Goal: Task Accomplishment & Management: Complete application form

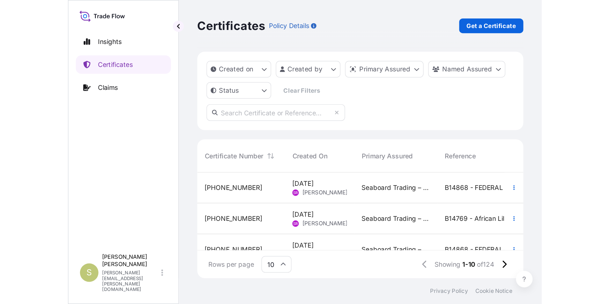
scroll to position [196, 503]
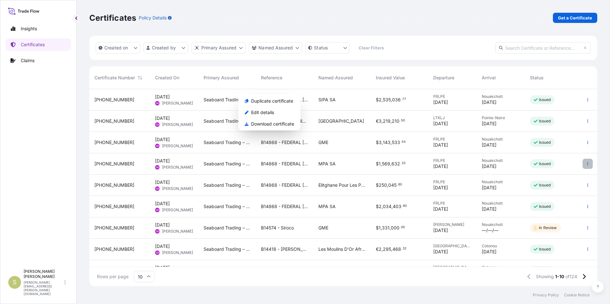
click at [586, 163] on icon "button" at bounding box center [588, 164] width 4 height 4
click at [583, 162] on button "button" at bounding box center [588, 164] width 10 height 10
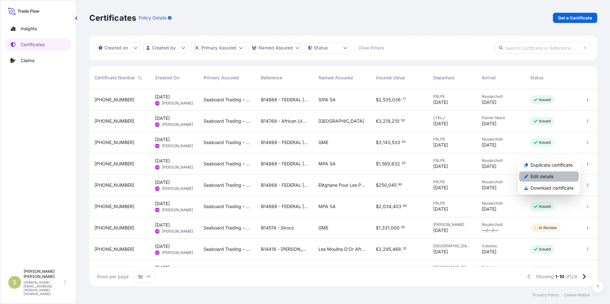
click at [540, 177] on p "Edit details" at bounding box center [542, 177] width 23 height 6
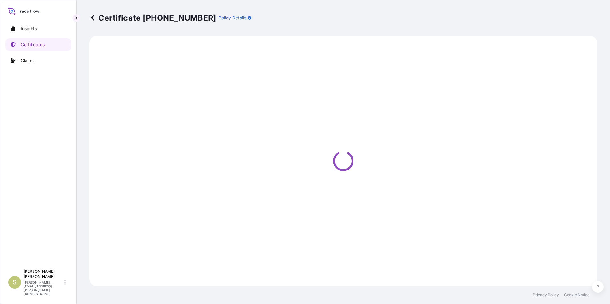
select select "Ocean Vessel"
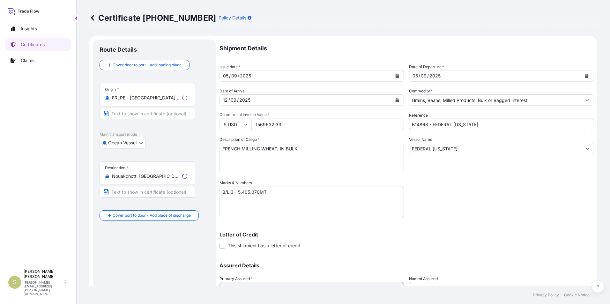
select select "31640"
click at [143, 113] on input "Text to appear on certificate" at bounding box center [148, 113] width 96 height 11
type input "[GEOGRAPHIC_DATA], [GEOGRAPHIC_DATA]"
type input "Nouakchott, [GEOGRAPHIC_DATA]"
click at [192, 141] on div "Ocean Vessel [GEOGRAPHIC_DATA]" at bounding box center [155, 142] width 110 height 11
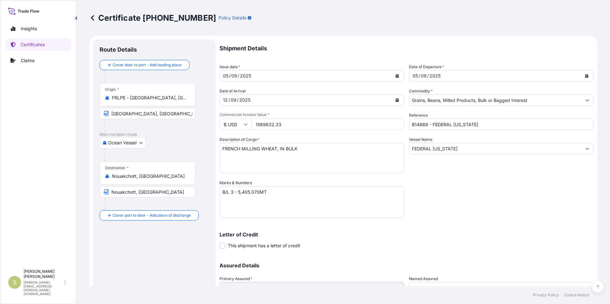
click at [447, 182] on div "Shipment Details Issue date * [DATE] Date of Departure * [DATE] Date of Arrival…" at bounding box center [406, 180] width 374 height 280
click at [28, 42] on p "Certificates" at bounding box center [33, 44] width 24 height 6
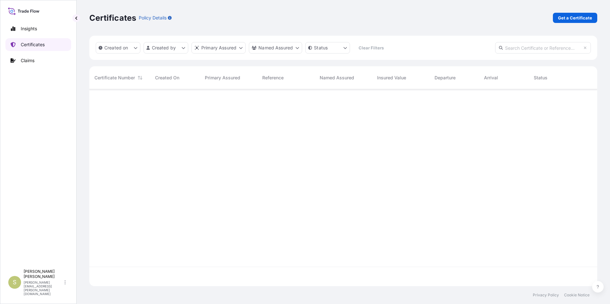
scroll to position [196, 503]
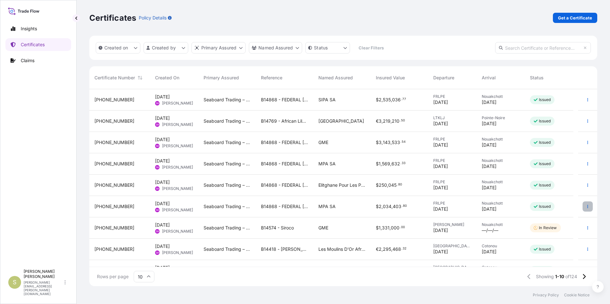
click at [586, 206] on icon "button" at bounding box center [588, 207] width 4 height 4
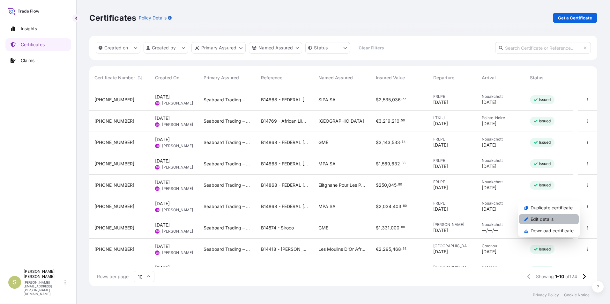
click at [538, 219] on p "Edit details" at bounding box center [542, 219] width 23 height 6
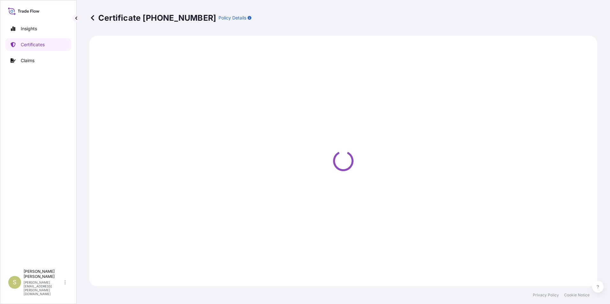
select select "Ocean Vessel"
select select "31640"
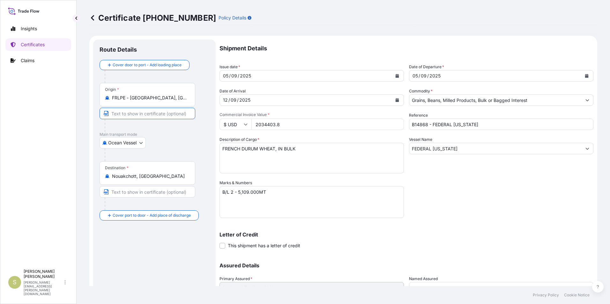
click at [143, 111] on input "Text to appear on certificate" at bounding box center [148, 113] width 96 height 11
type input "[GEOGRAPHIC_DATA], [GEOGRAPHIC_DATA]"
type input "Nouakchott, [GEOGRAPHIC_DATA]"
drag, startPoint x: 290, startPoint y: 126, endPoint x: 227, endPoint y: 124, distance: 63.2
click at [227, 124] on div "$ USD 2034403.8" at bounding box center [311, 124] width 184 height 11
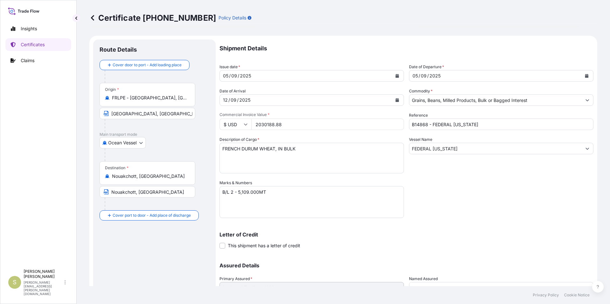
type input "2030188.88"
click at [485, 196] on div "Shipment Details Issue date * [DATE] Date of Departure * [DATE] Date of Arrival…" at bounding box center [406, 180] width 374 height 280
click at [235, 193] on textarea "B/L 2 - 5,109.000MT" at bounding box center [311, 202] width 184 height 32
click at [283, 206] on textarea "B/L 2 - 5,109.000MT" at bounding box center [311, 202] width 184 height 32
click at [314, 209] on textarea "B/L 2 - 5,109.000MT" at bounding box center [311, 202] width 184 height 32
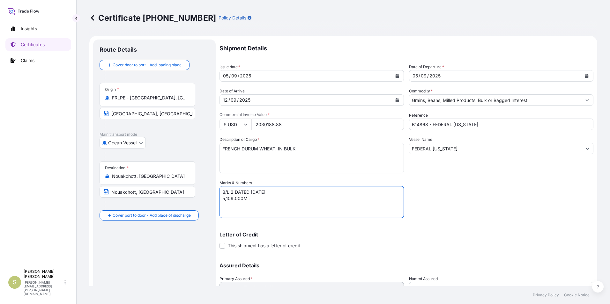
type textarea "B/L 2 DATED [DATE] 5,109.000MT"
click at [481, 218] on div "Shipment Details Issue date * [DATE] Date of Departure * [DATE] Date of Arrival…" at bounding box center [406, 180] width 374 height 280
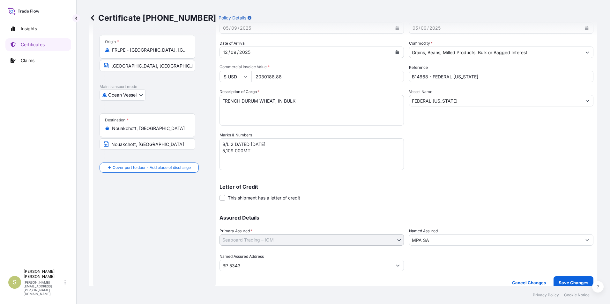
scroll to position [55, 0]
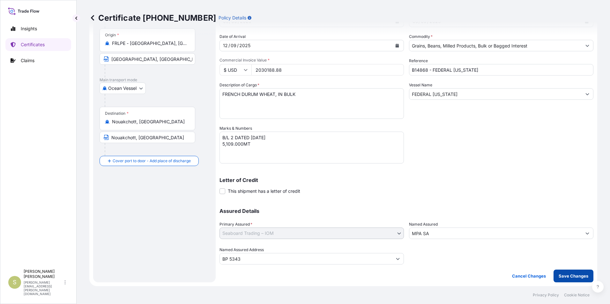
click at [559, 279] on p "Save Changes" at bounding box center [574, 276] width 30 height 6
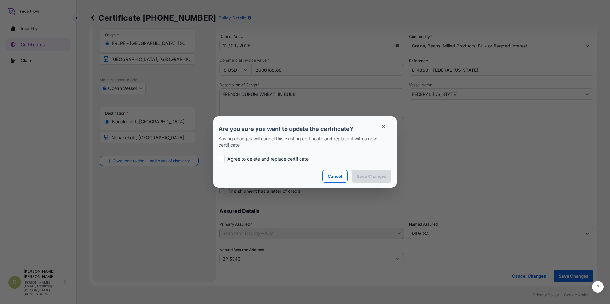
click at [276, 160] on p "Agree to delete and replace certificate" at bounding box center [267, 159] width 81 height 6
checkbox input "true"
click at [374, 177] on p "Save Changes" at bounding box center [372, 176] width 30 height 6
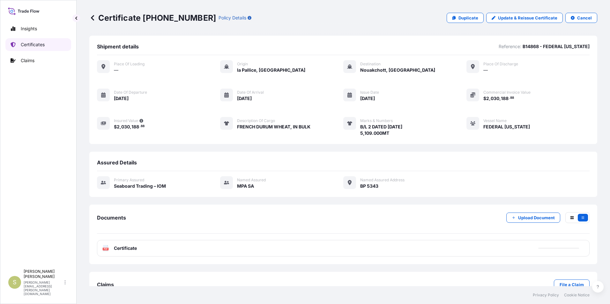
click at [34, 42] on p "Certificates" at bounding box center [33, 44] width 24 height 6
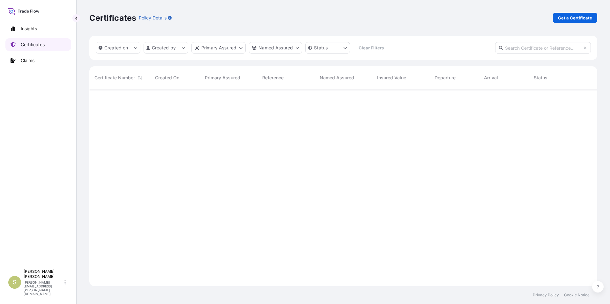
scroll to position [196, 503]
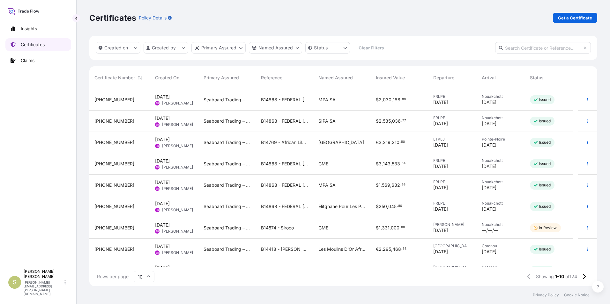
click at [30, 46] on p "Certificates" at bounding box center [33, 44] width 24 height 6
click at [32, 62] on p "Claims" at bounding box center [28, 60] width 14 height 6
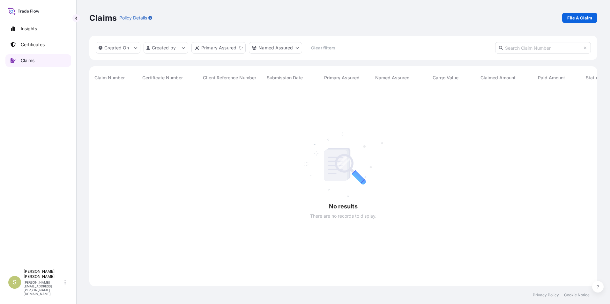
scroll to position [196, 503]
click at [32, 42] on p "Certificates" at bounding box center [33, 44] width 24 height 6
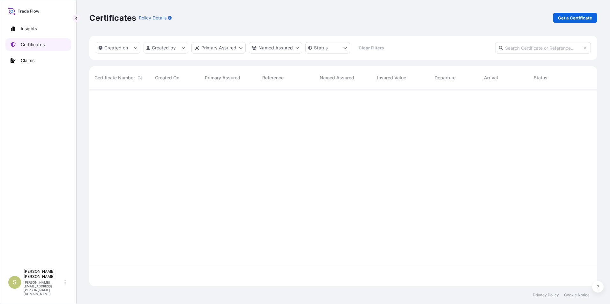
scroll to position [196, 503]
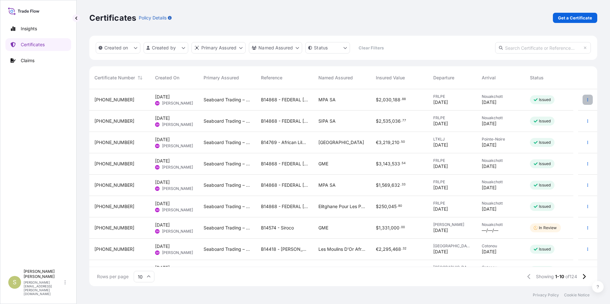
click at [586, 100] on icon "button" at bounding box center [588, 100] width 4 height 4
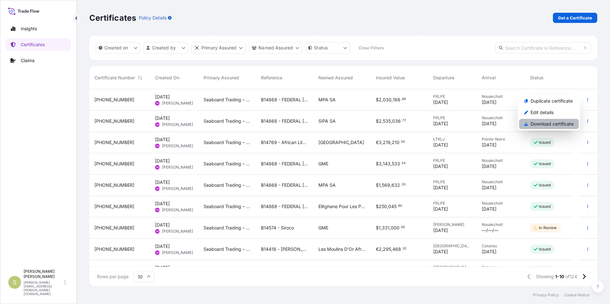
click at [545, 124] on p "Download certificate" at bounding box center [552, 124] width 43 height 6
